Goal: Find specific page/section

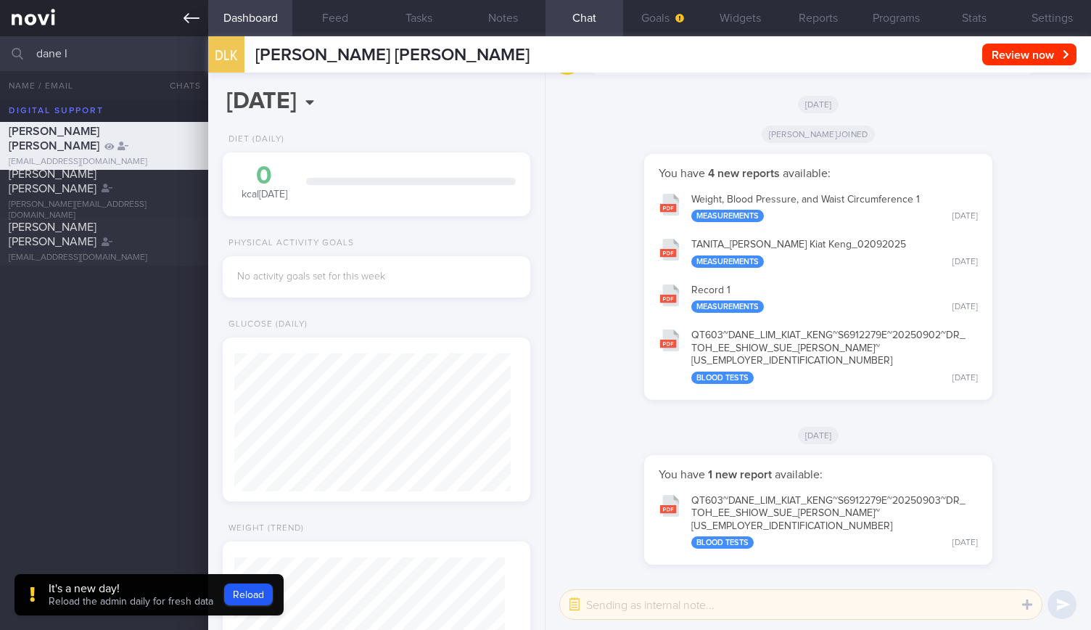
scroll to position [135, 270]
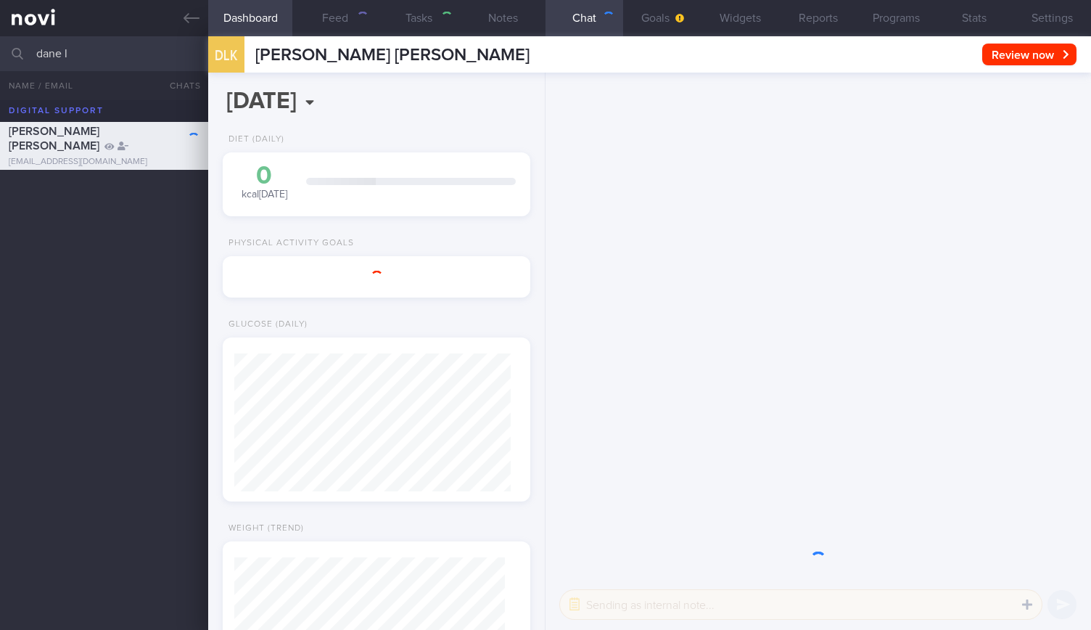
scroll to position [135, 270]
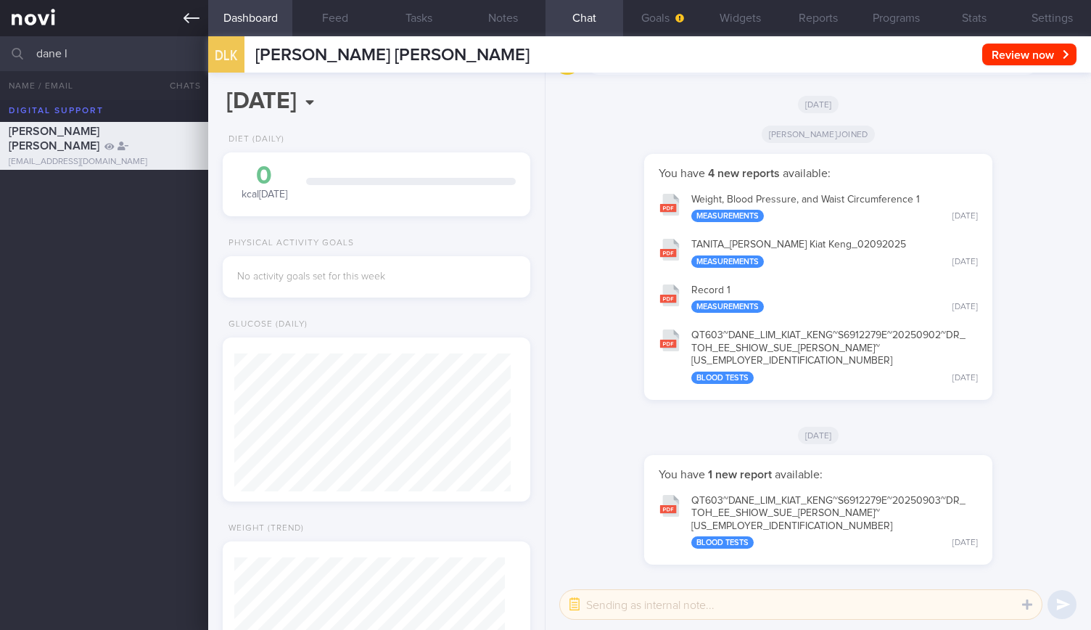
click at [188, 7] on link at bounding box center [104, 18] width 208 height 36
